Goal: Information Seeking & Learning: Check status

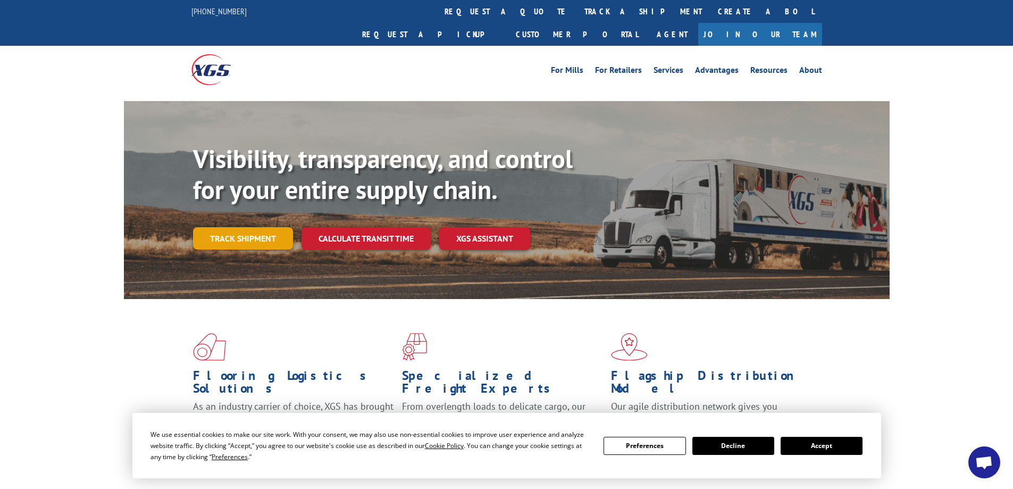
click at [257, 227] on link "Track shipment" at bounding box center [243, 238] width 100 height 22
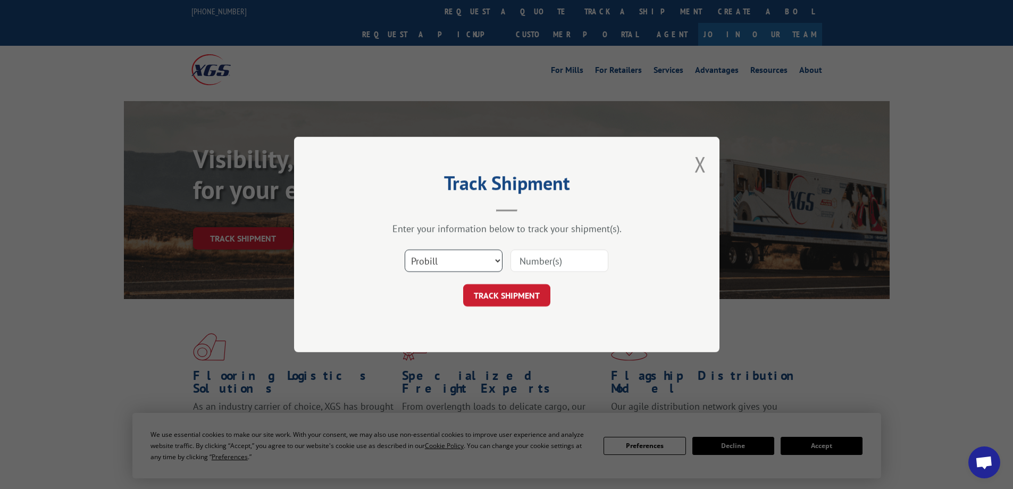
click at [464, 270] on select "Select category... Probill BOL PO" at bounding box center [454, 260] width 98 height 22
select select "bol"
click at [405, 249] on select "Select category... Probill BOL PO" at bounding box center [454, 260] width 98 height 22
click at [554, 251] on input at bounding box center [559, 260] width 98 height 22
paste input "7085964"
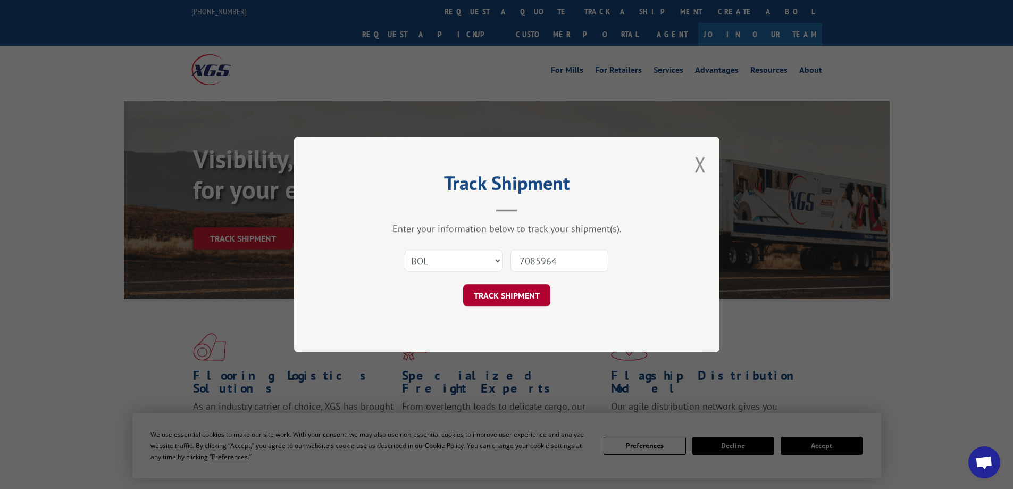
type input "7085964"
click at [527, 305] on button "TRACK SHIPMENT" at bounding box center [506, 295] width 87 height 22
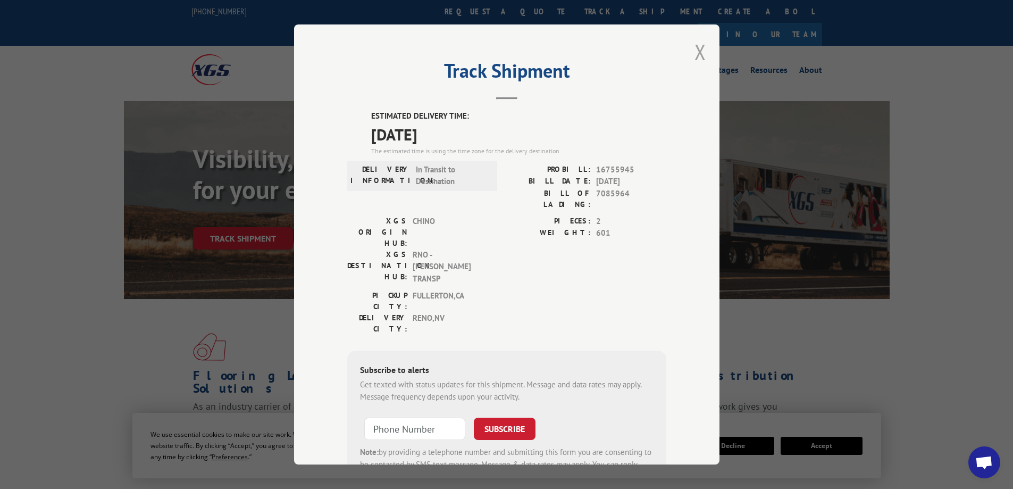
click at [694, 55] on button "Close modal" at bounding box center [700, 52] width 12 height 28
